Goal: Navigation & Orientation: Find specific page/section

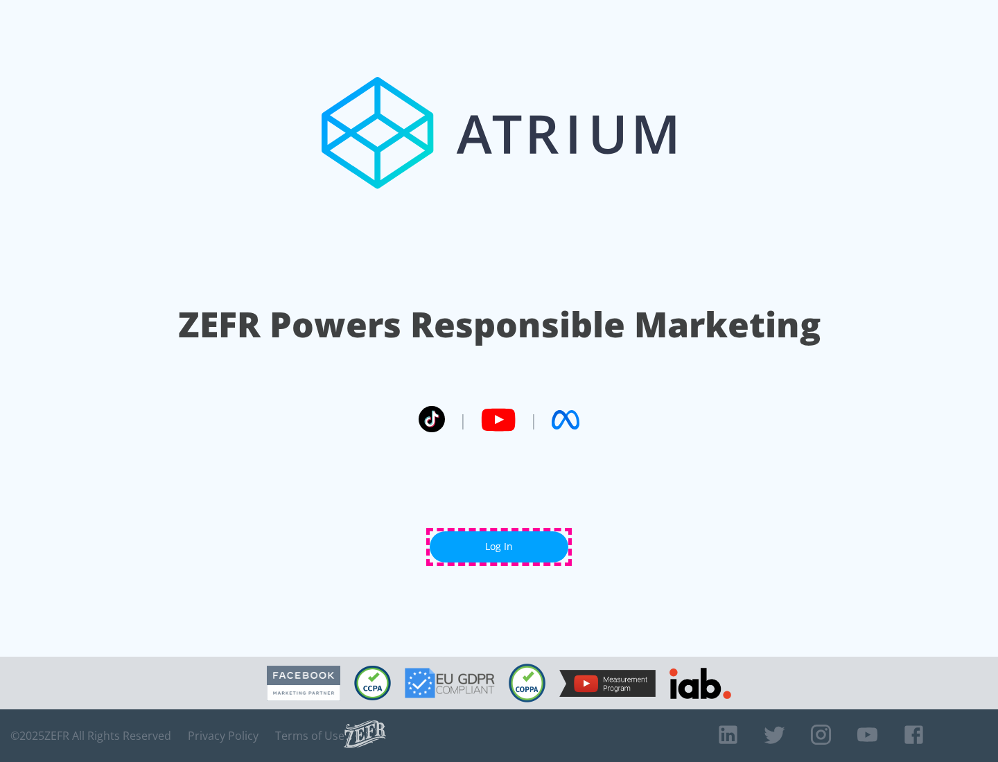
click at [499, 547] on link "Log In" at bounding box center [499, 546] width 139 height 31
